Goal: Find specific page/section: Find specific page/section

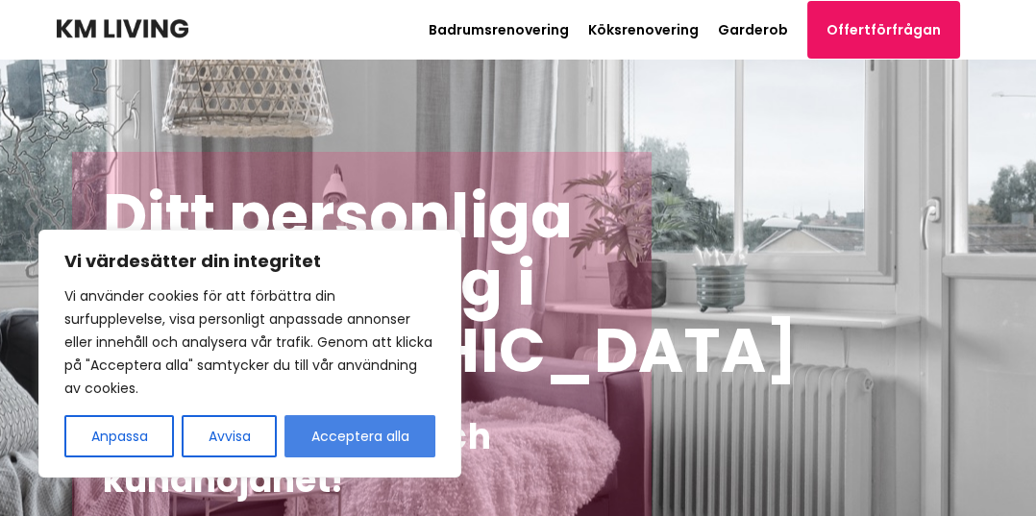
click at [401, 446] on button "Acceptera alla" at bounding box center [360, 436] width 151 height 42
checkbox input "true"
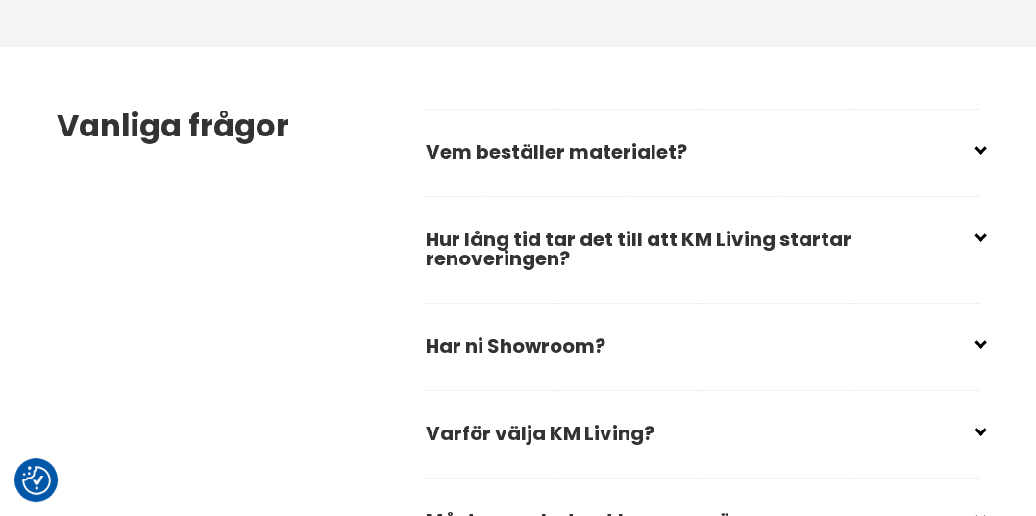
scroll to position [2899, 0]
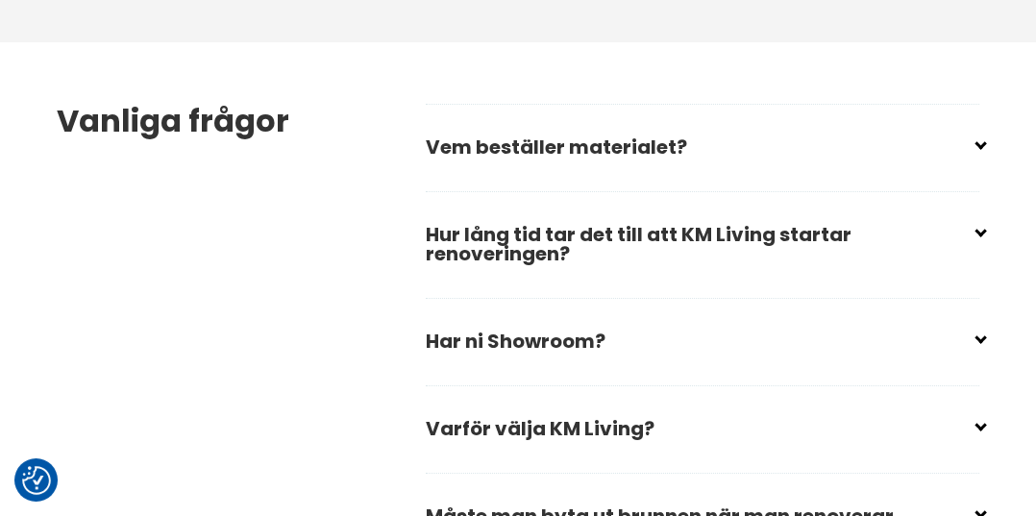
click at [946, 435] on input "checkbox" at bounding box center [707, 421] width 554 height 29
checkbox input "false"
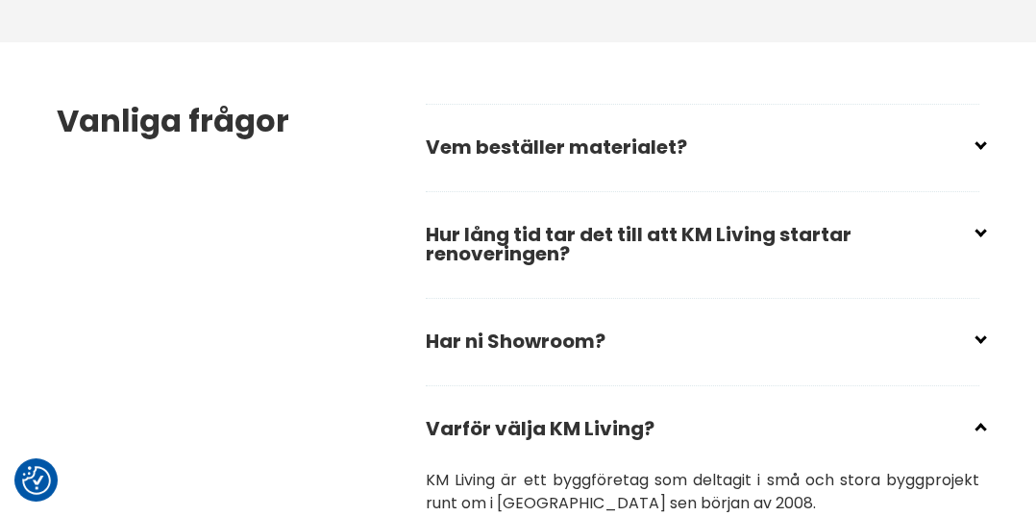
click at [974, 348] on input "checkbox" at bounding box center [707, 333] width 554 height 29
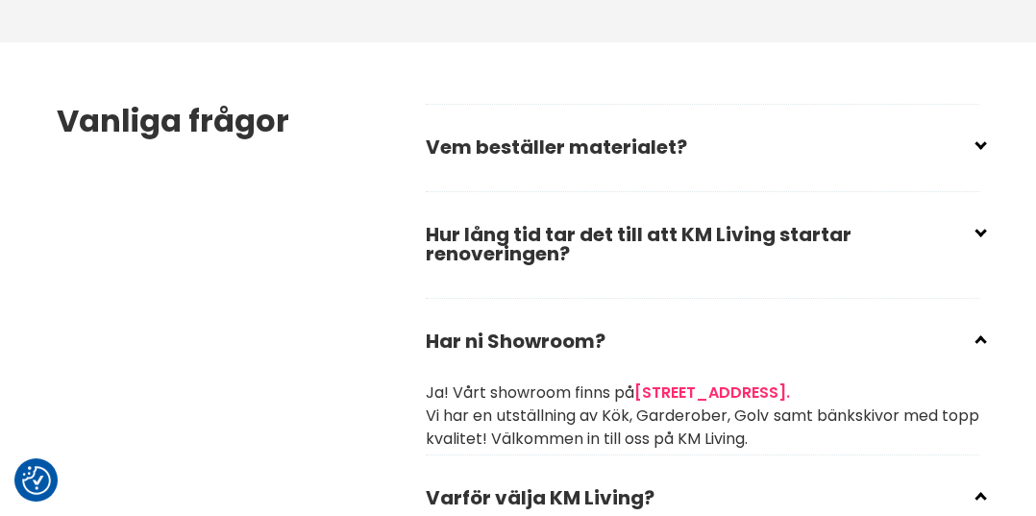
click at [978, 348] on input "checkbox" at bounding box center [707, 333] width 554 height 29
checkbox input "true"
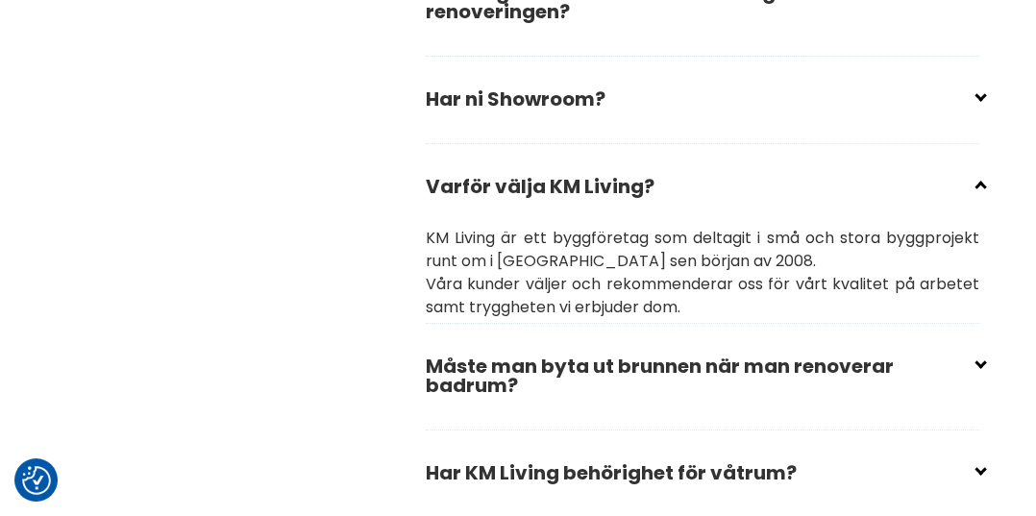
scroll to position [3145, 0]
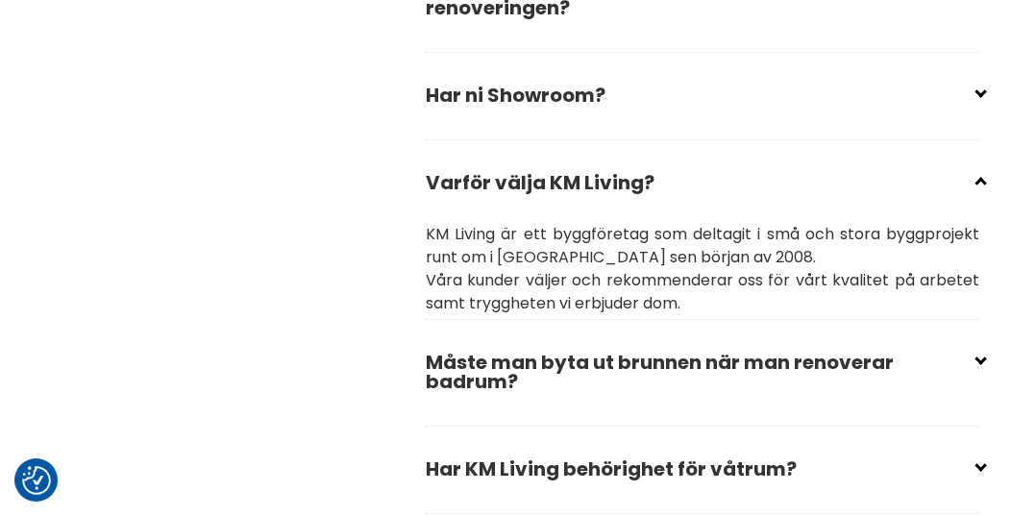
click at [980, 369] on input "checkbox" at bounding box center [707, 354] width 554 height 29
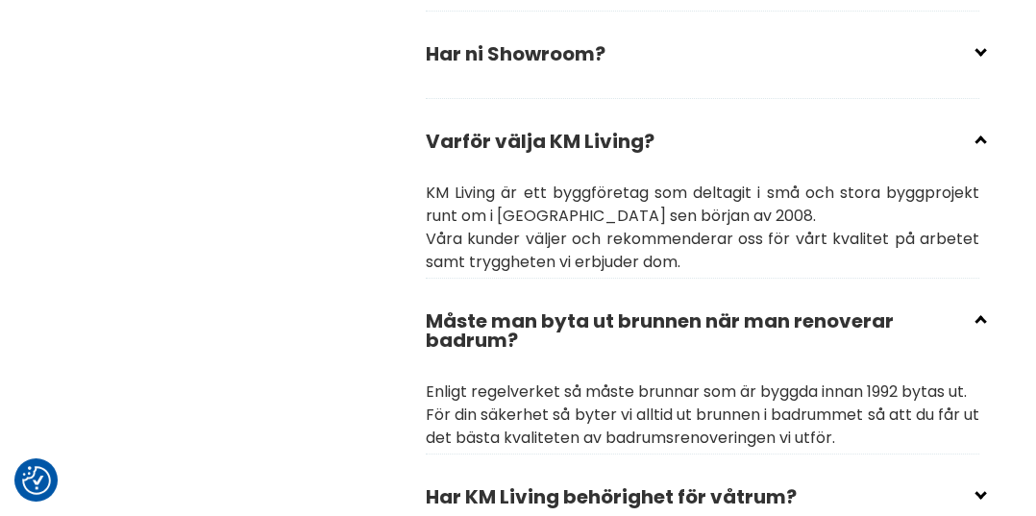
scroll to position [3188, 0]
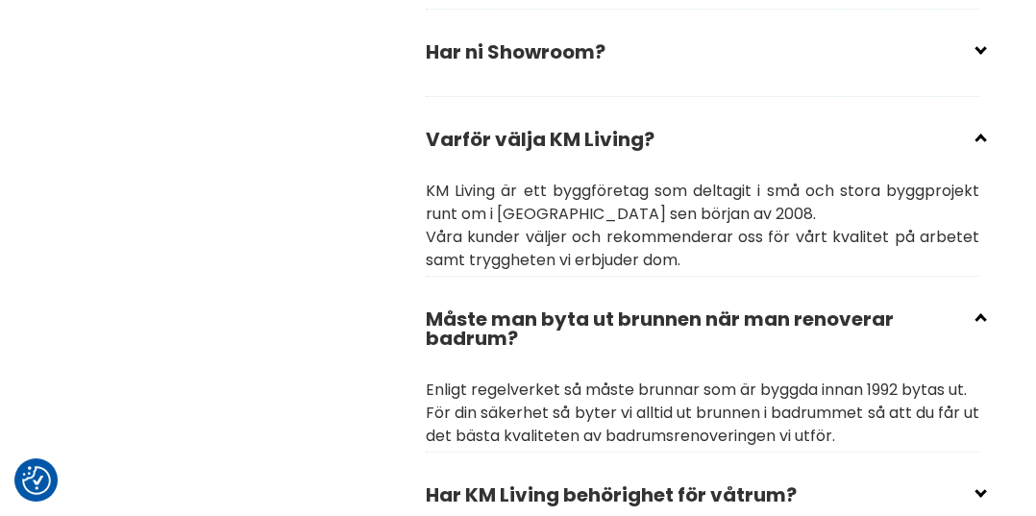
click at [976, 326] on input "checkbox" at bounding box center [707, 311] width 554 height 29
checkbox input "true"
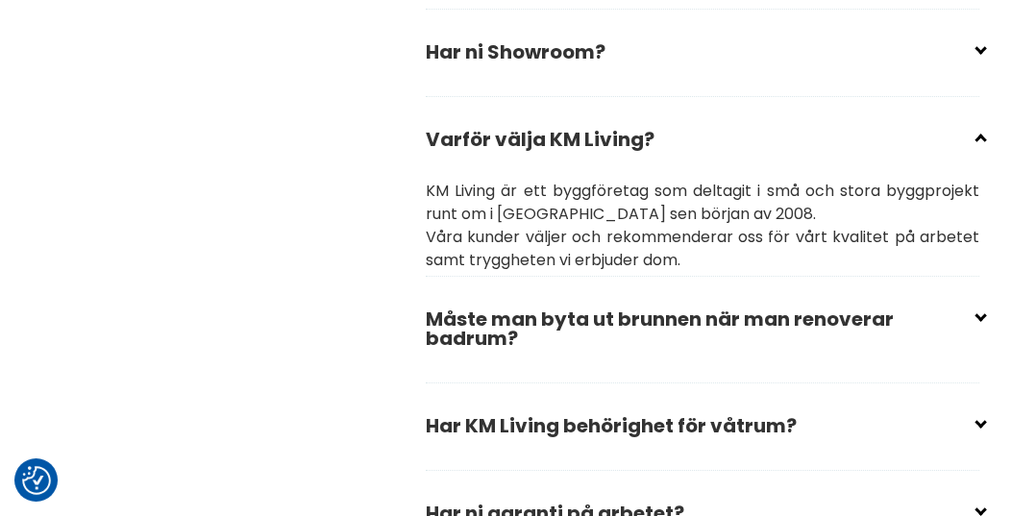
click at [981, 433] on input "checkbox" at bounding box center [707, 418] width 554 height 29
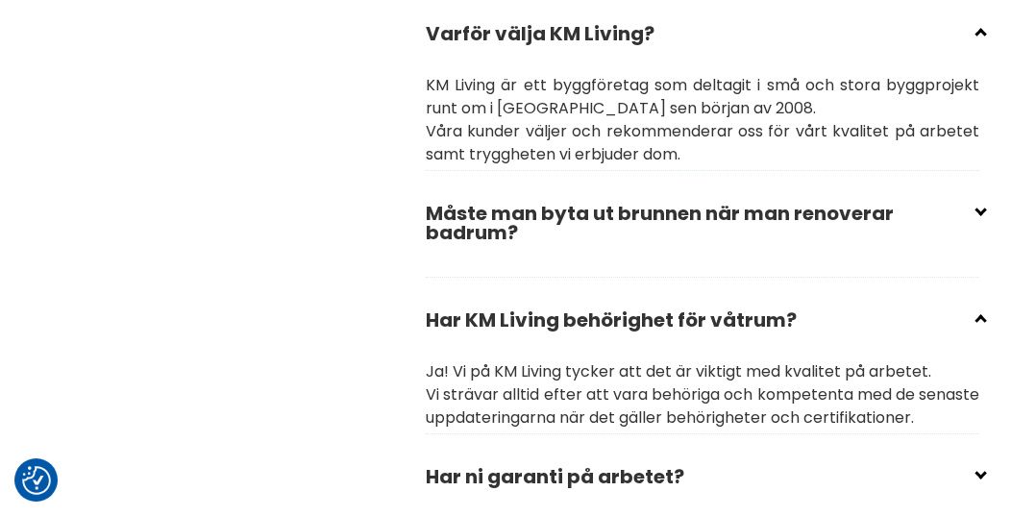
scroll to position [3294, 0]
click at [981, 327] on input "checkbox" at bounding box center [707, 312] width 554 height 29
checkbox input "true"
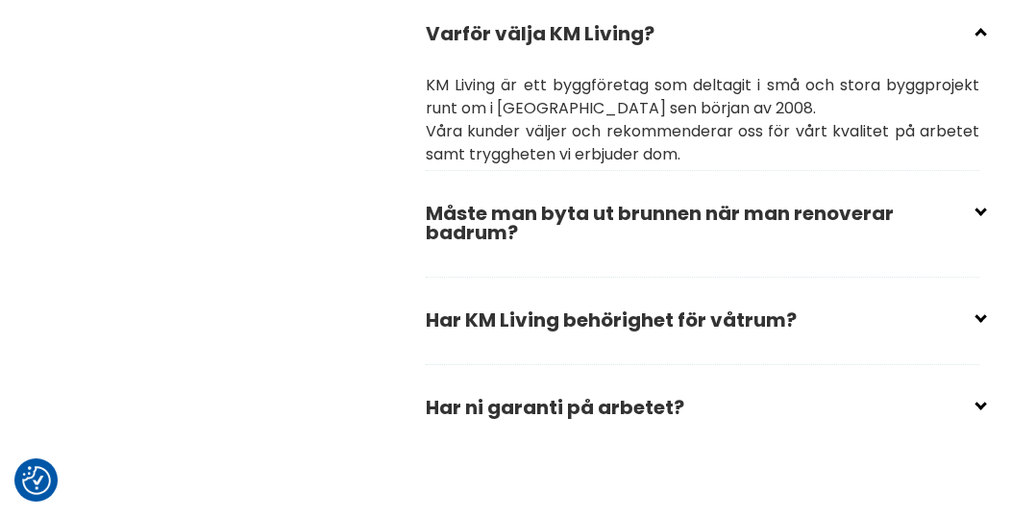
click at [981, 414] on input "checkbox" at bounding box center [707, 399] width 554 height 29
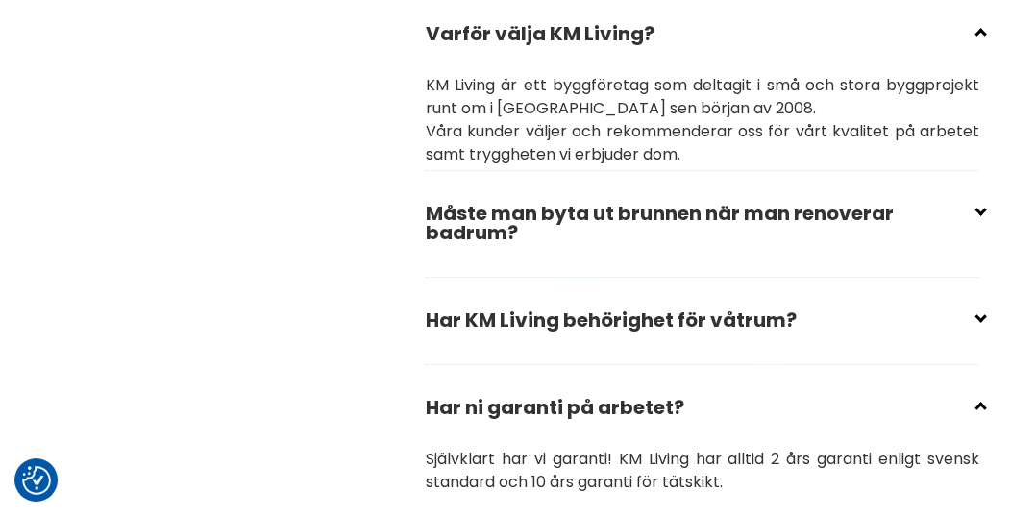
click at [978, 414] on input "checkbox" at bounding box center [707, 399] width 554 height 29
checkbox input "true"
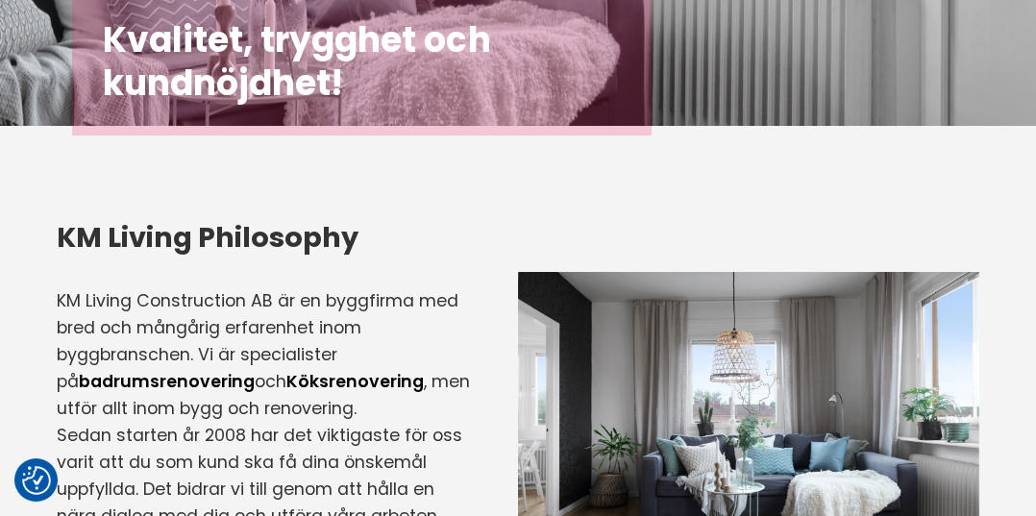
scroll to position [0, 0]
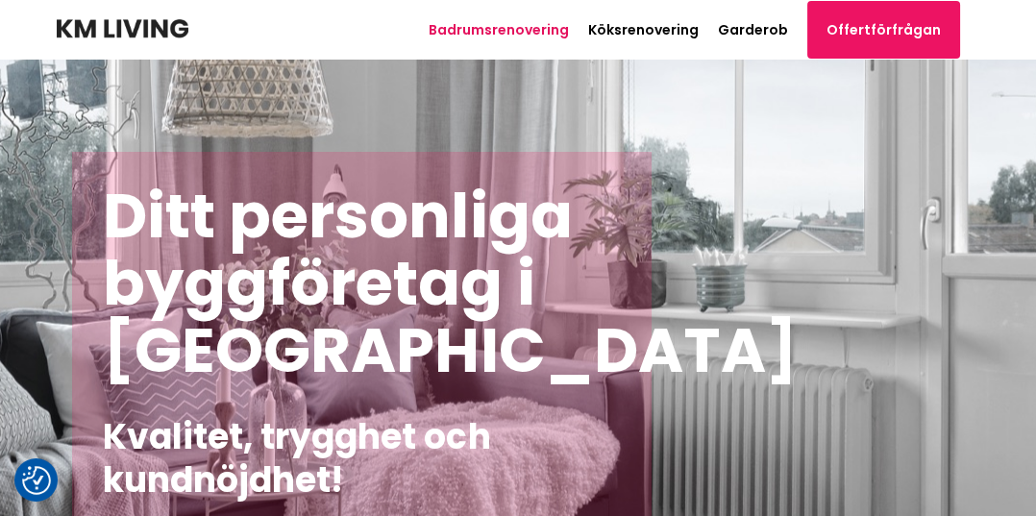
click at [529, 21] on link "Badrumsrenovering" at bounding box center [499, 29] width 140 height 19
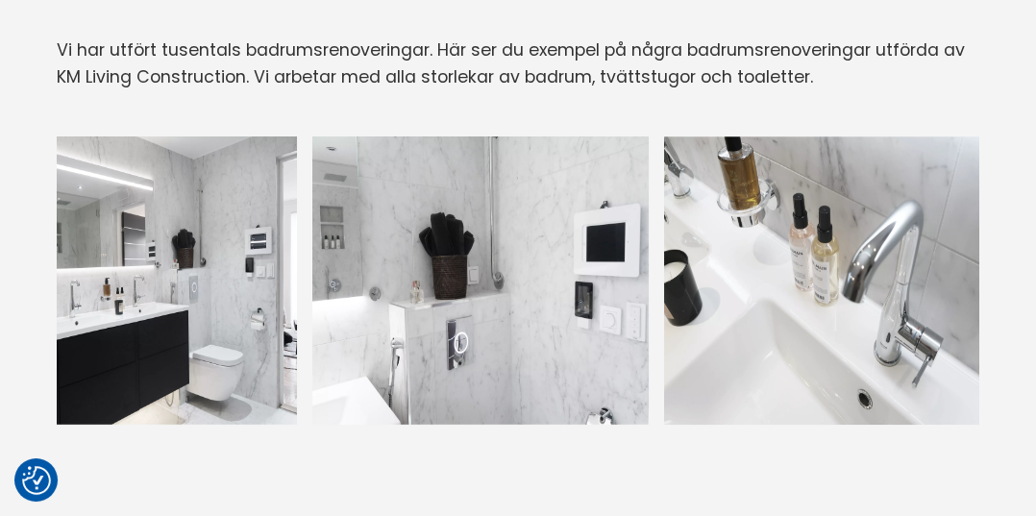
scroll to position [2435, 0]
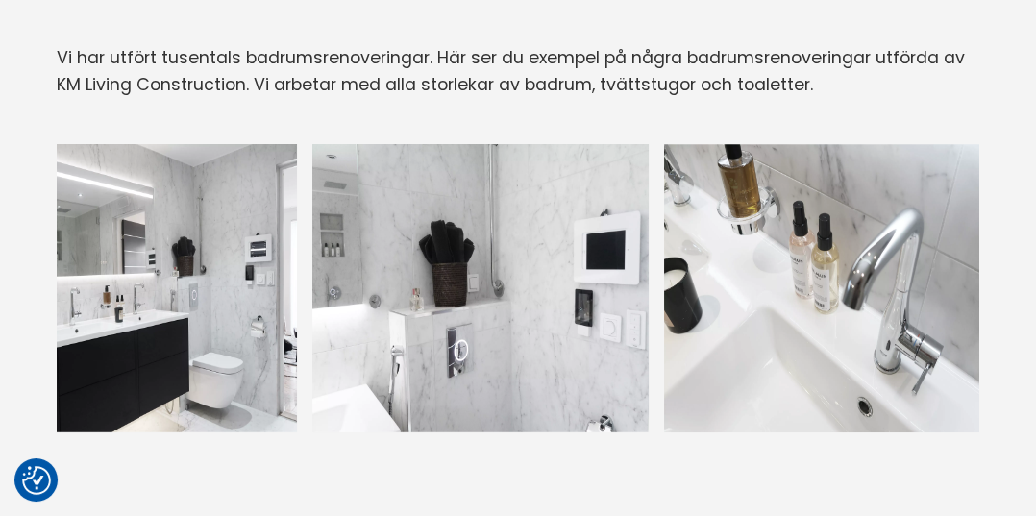
click at [115, 291] on img at bounding box center [129, 288] width 336 height 288
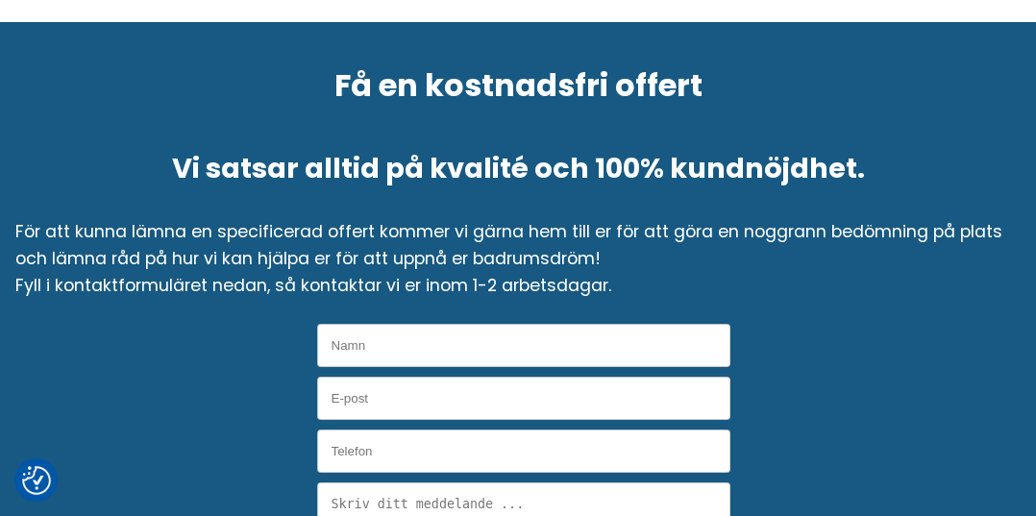
scroll to position [7364, 0]
